Goal: Use online tool/utility: Utilize a website feature to perform a specific function

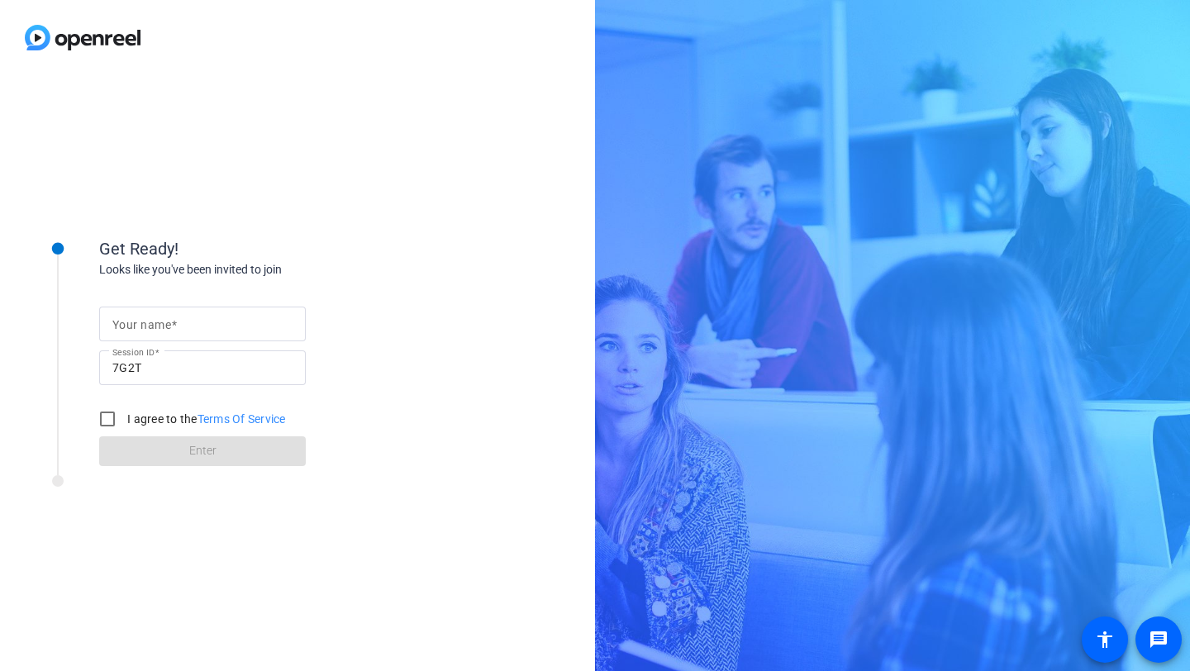
click at [231, 327] on input "Your name" at bounding box center [202, 324] width 180 height 20
type input "[PERSON_NAME]"
click at [110, 422] on input "I agree to the Terms Of Service" at bounding box center [107, 418] width 33 height 33
checkbox input "true"
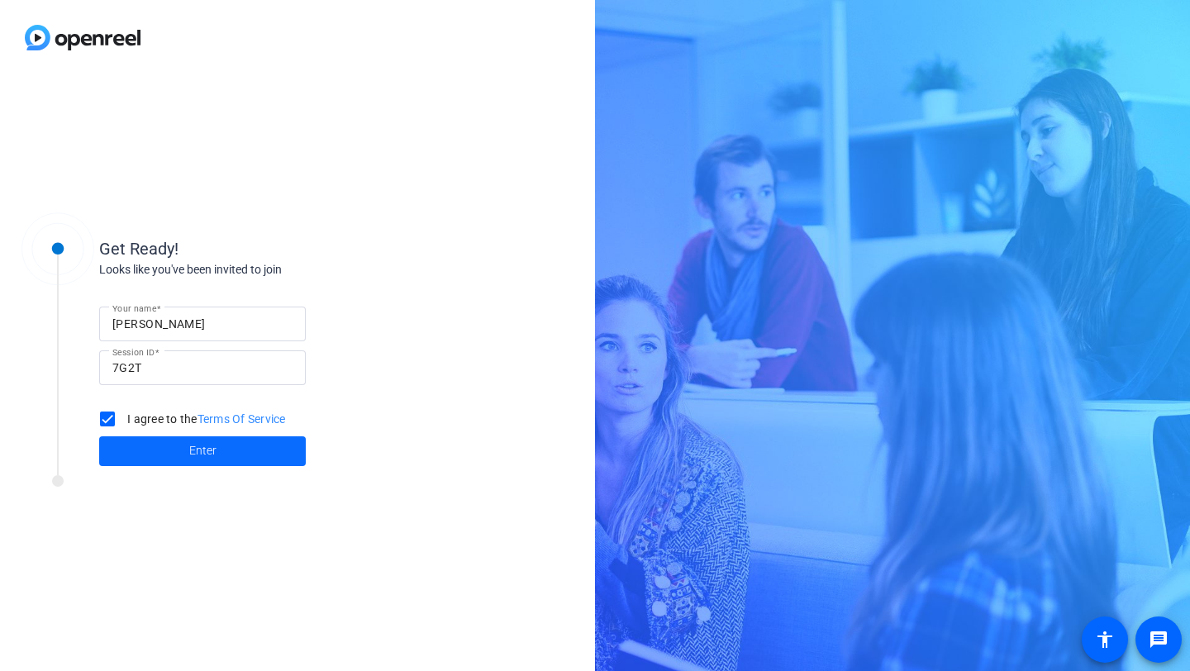
click at [191, 457] on span "Enter" at bounding box center [202, 450] width 27 height 17
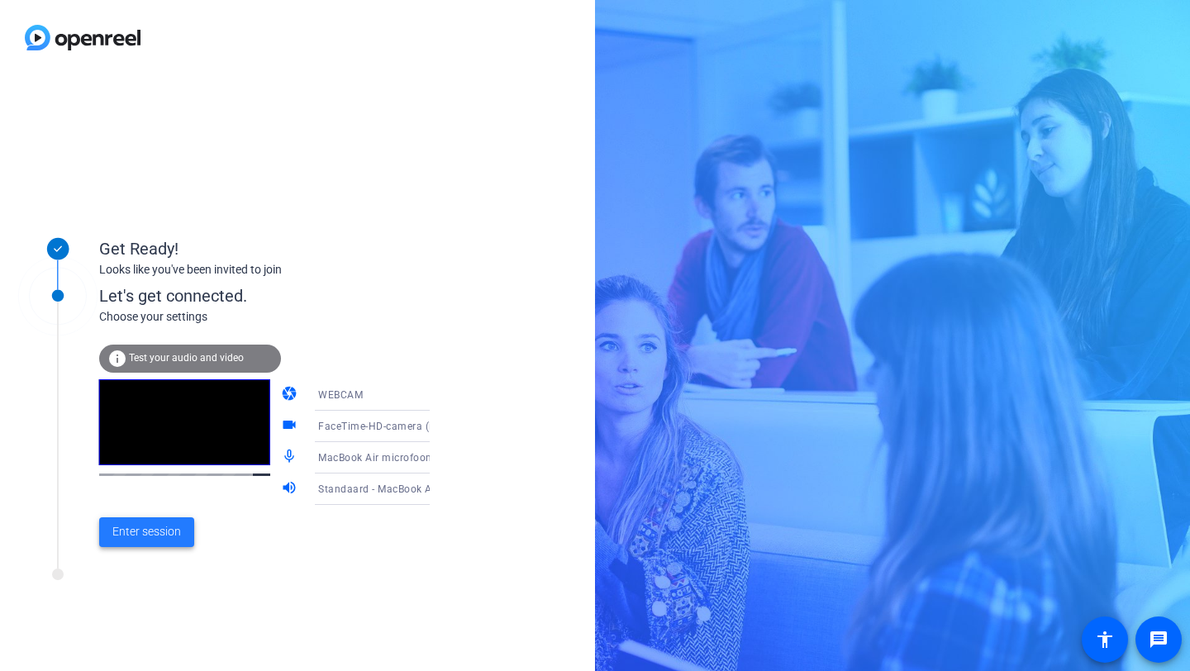
click at [134, 533] on span "Enter session" at bounding box center [146, 531] width 69 height 17
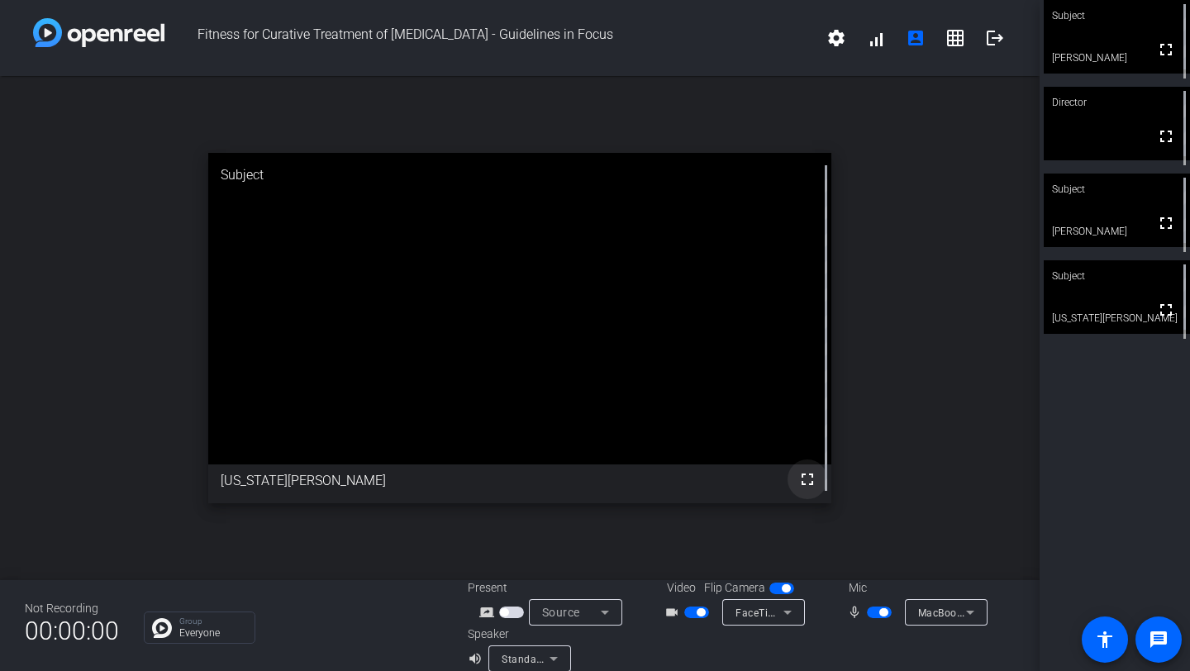
click at [805, 478] on mat-icon "fullscreen" at bounding box center [807, 479] width 20 height 20
